Goal: Find specific page/section: Find specific page/section

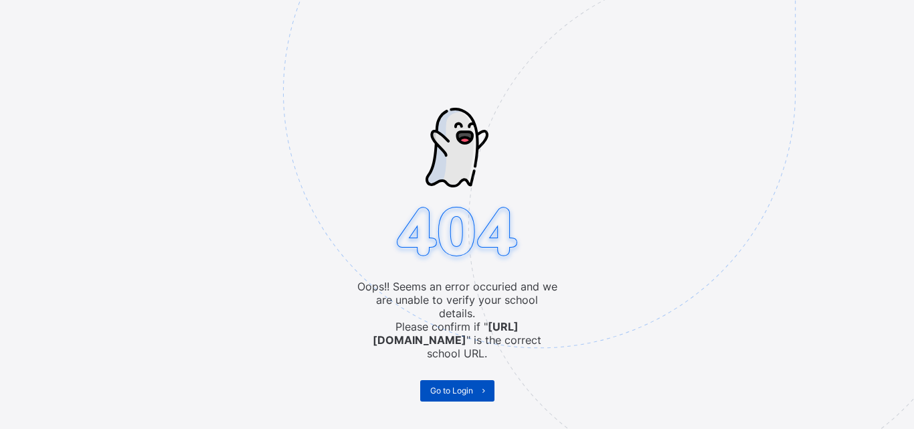
click at [438, 386] on span "Go to Login" at bounding box center [451, 391] width 43 height 10
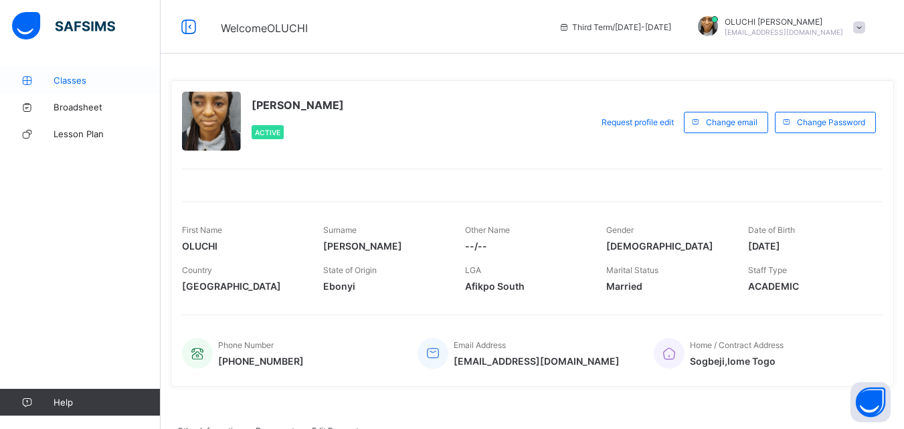
click at [62, 85] on span "Classes" at bounding box center [107, 80] width 107 height 11
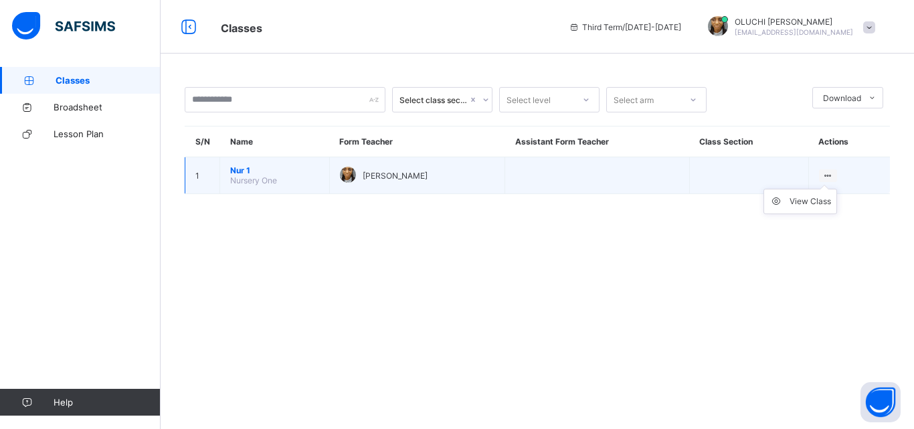
click at [829, 175] on icon at bounding box center [828, 176] width 11 height 10
click at [806, 195] on ul "View Class" at bounding box center [801, 201] width 74 height 25
click at [805, 203] on div "View Class" at bounding box center [810, 201] width 41 height 13
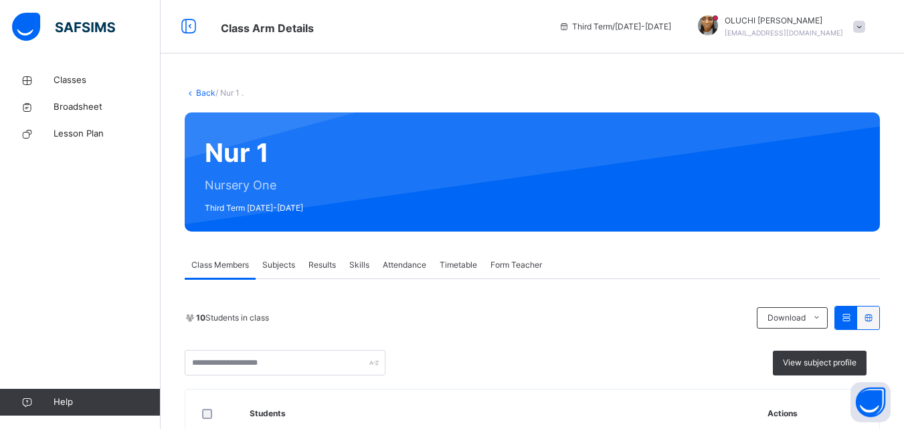
click at [400, 266] on span "Attendance" at bounding box center [405, 265] width 44 height 12
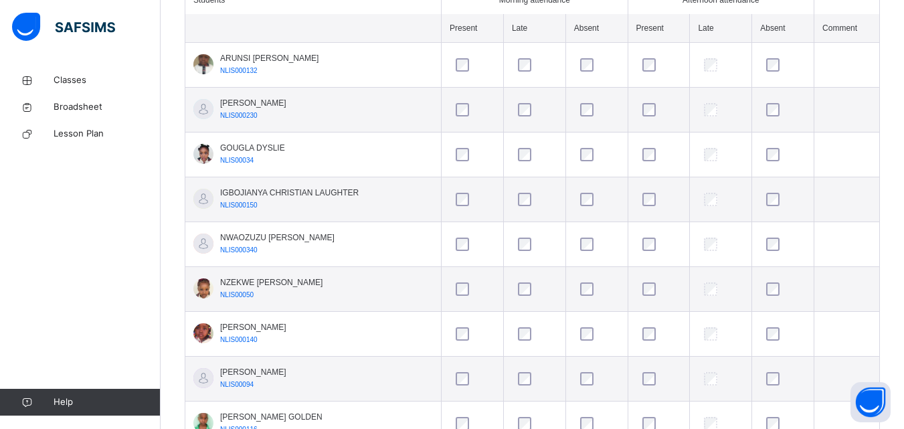
scroll to position [391, 0]
